Goal: Find specific page/section: Find specific page/section

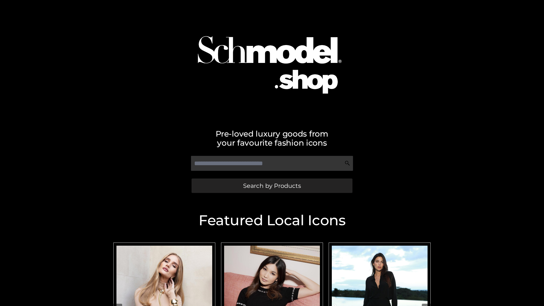
click at [272, 186] on span "Search by Products" at bounding box center [272, 186] width 58 height 6
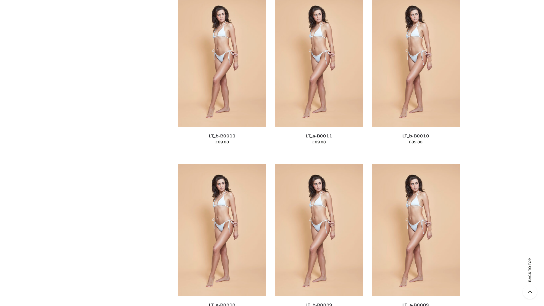
scroll to position [2545, 0]
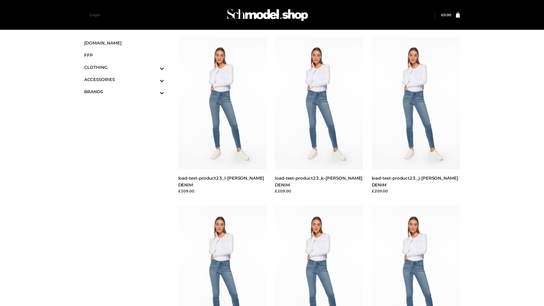
scroll to position [497, 0]
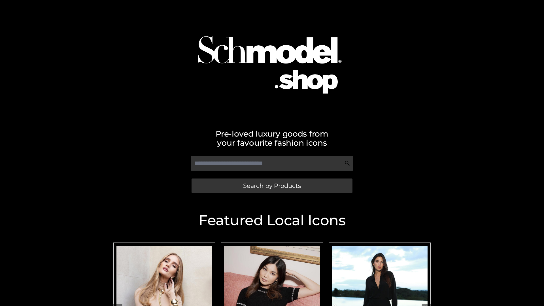
click at [272, 186] on span "Search by Products" at bounding box center [272, 186] width 58 height 6
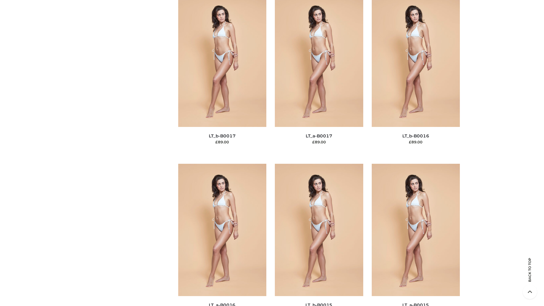
scroll to position [1862, 0]
